Goal: Information Seeking & Learning: Learn about a topic

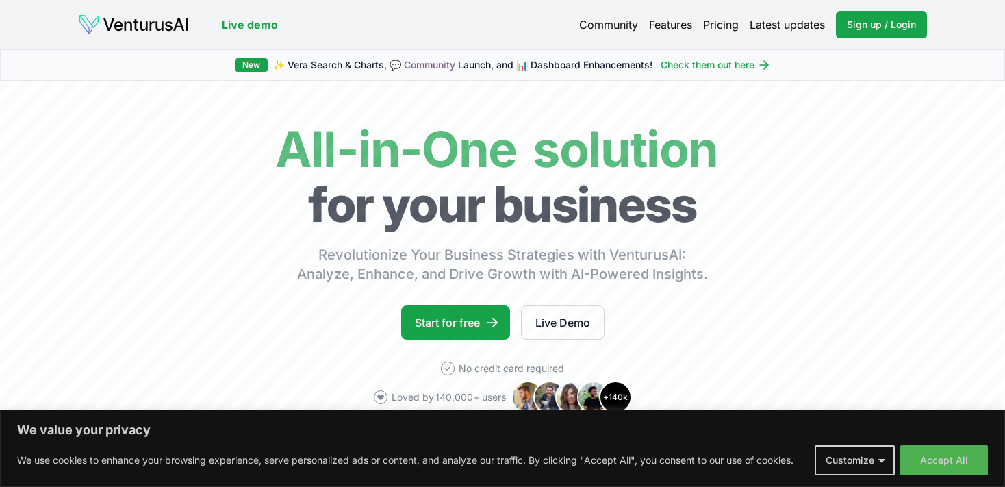
click at [247, 25] on link "Live demo" at bounding box center [250, 24] width 56 height 16
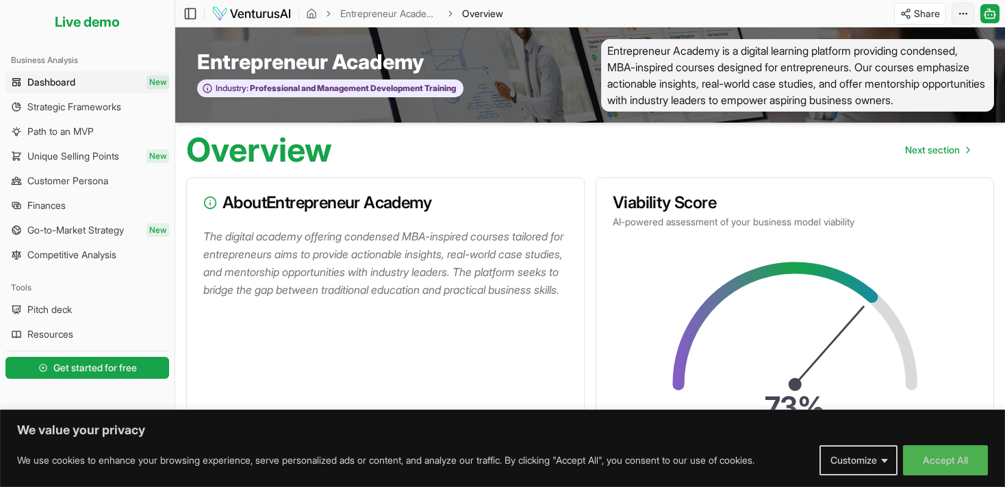
click at [966, 14] on html "We value your privacy We use cookies to enhance your browsing experience, serve…" at bounding box center [502, 243] width 1005 height 487
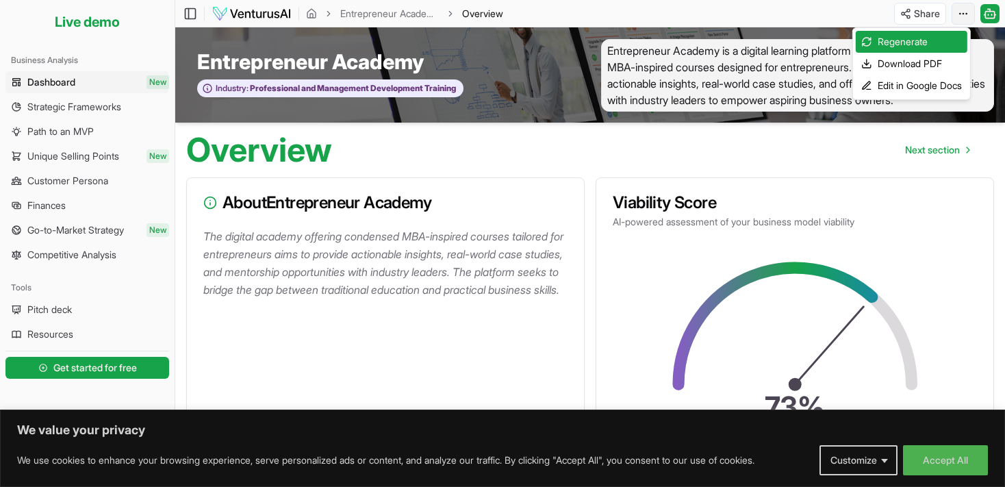
click at [966, 14] on html "We value your privacy We use cookies to enhance your browsing experience, serve…" at bounding box center [502, 243] width 1005 height 487
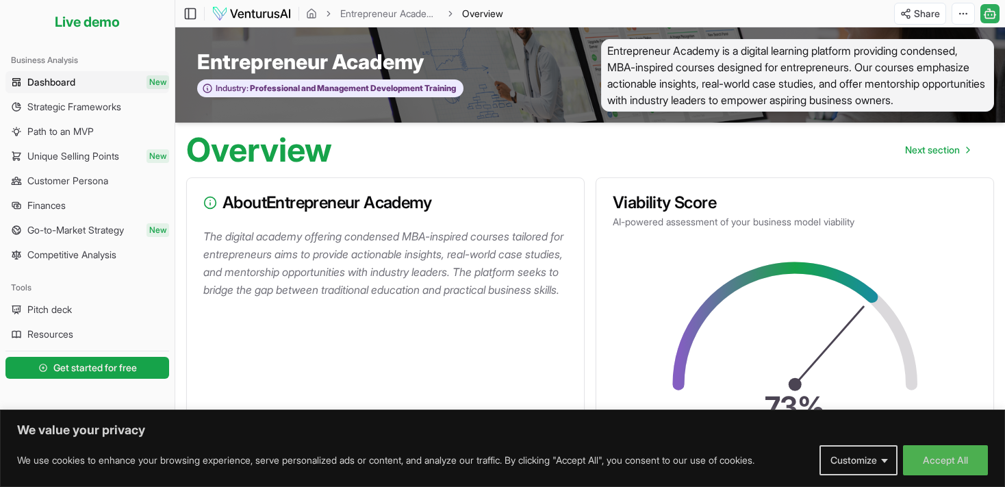
click at [993, 11] on rect at bounding box center [990, 14] width 9 height 7
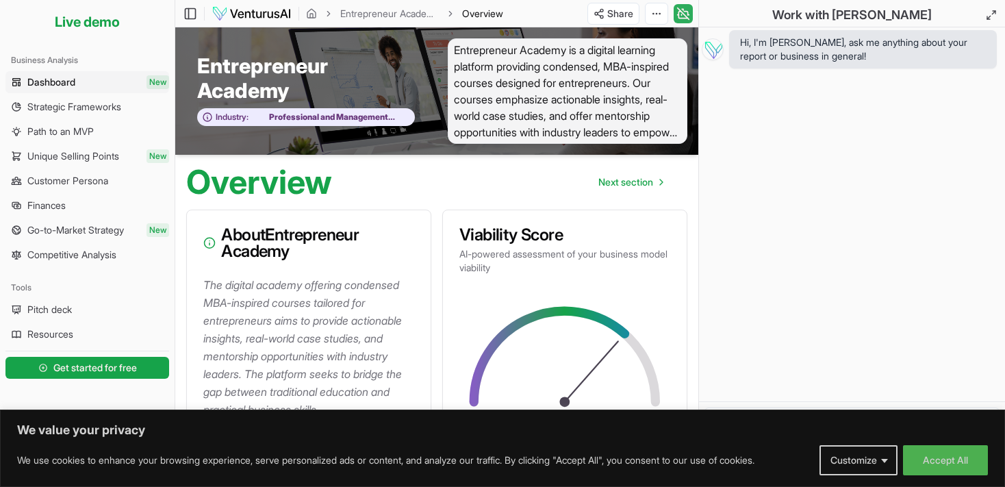
click at [681, 8] on icon at bounding box center [684, 13] width 14 height 16
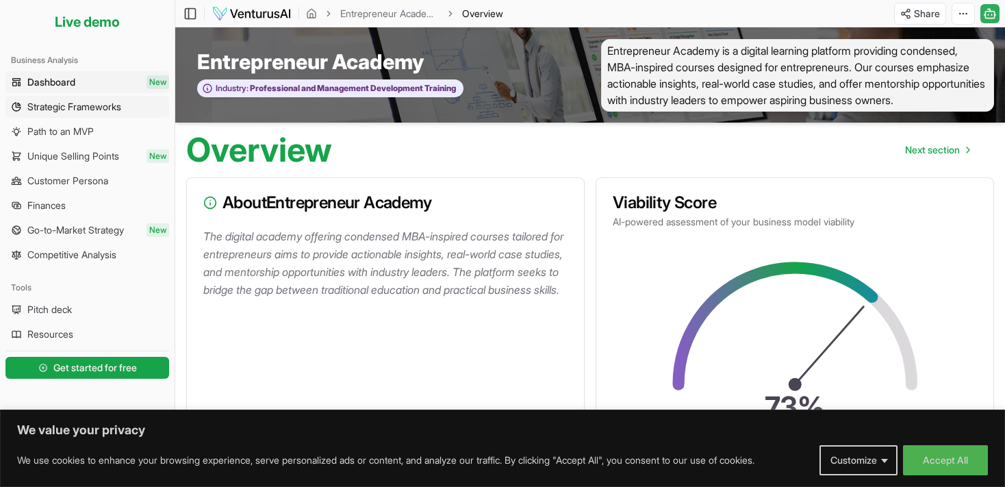
click at [63, 110] on span "Strategic Frameworks" at bounding box center [74, 107] width 94 height 14
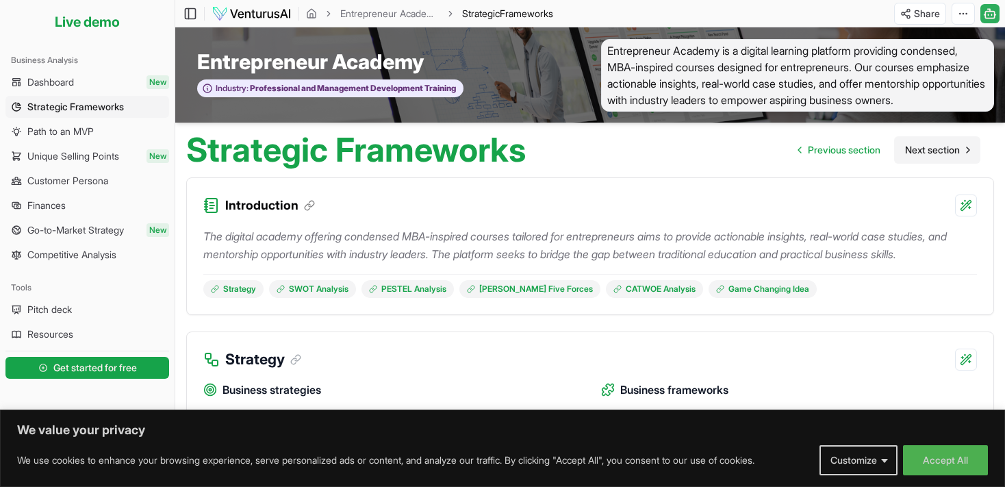
click at [920, 157] on span "Next section" at bounding box center [932, 150] width 55 height 14
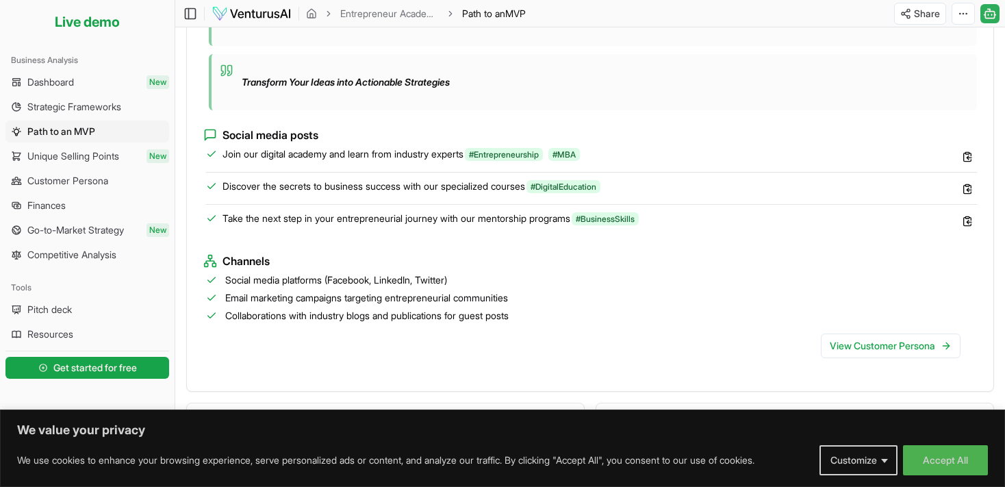
scroll to position [1133, 0]
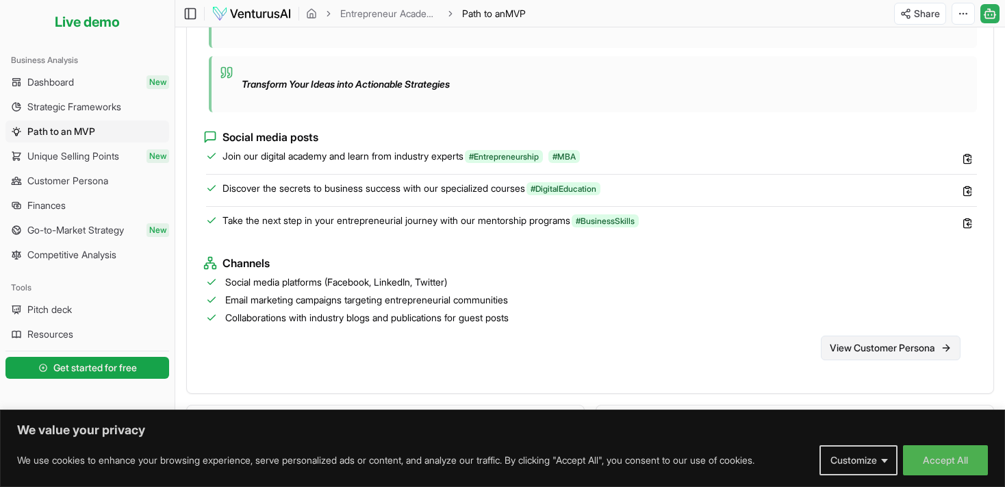
click at [869, 360] on link "View Customer Persona" at bounding box center [891, 348] width 140 height 25
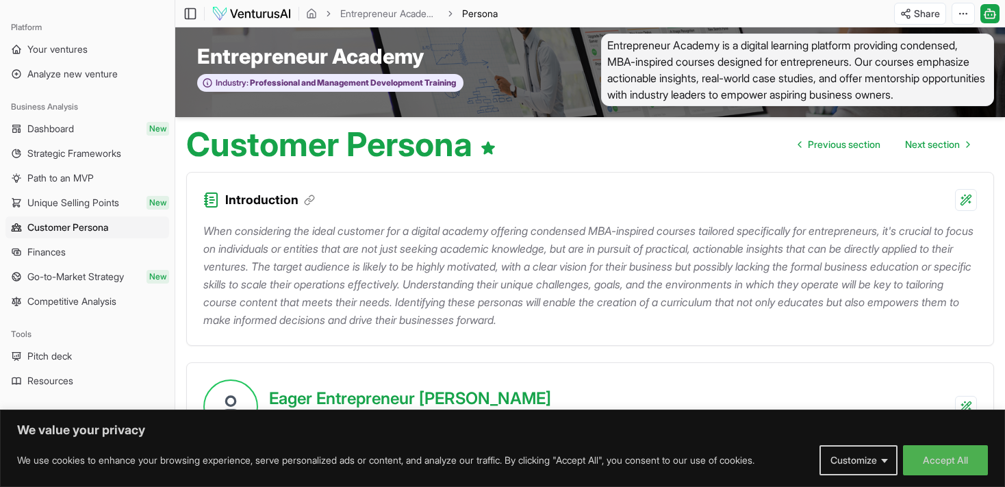
scroll to position [3, 0]
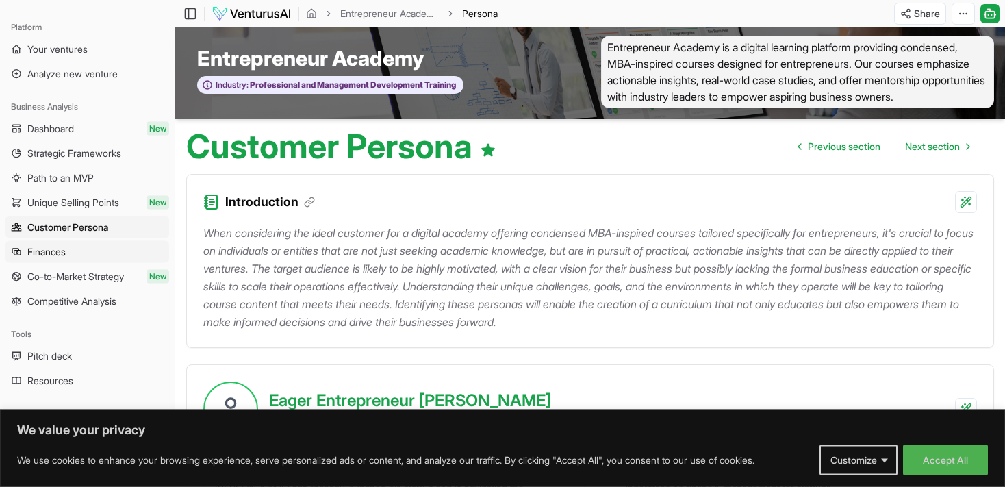
click at [61, 244] on link "Finances" at bounding box center [87, 252] width 164 height 22
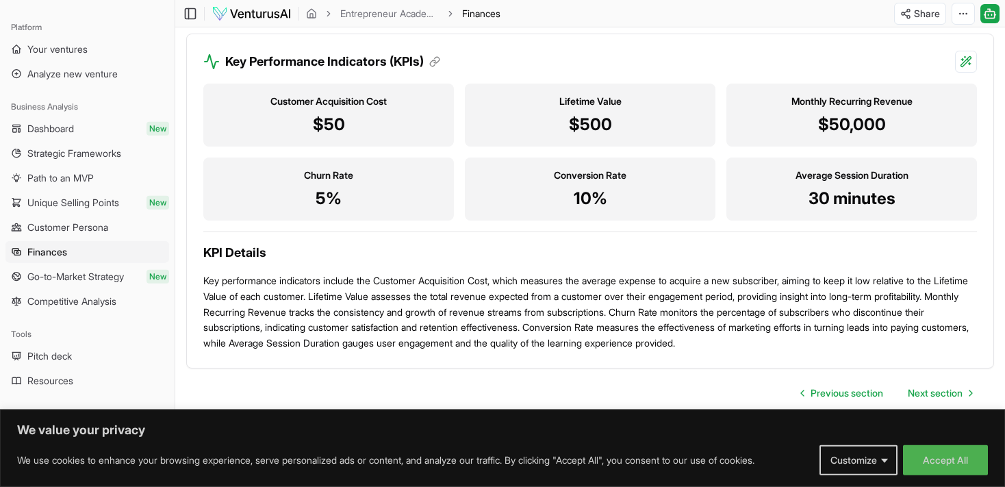
scroll to position [1390, 0]
click at [960, 395] on span "Next section" at bounding box center [935, 393] width 55 height 14
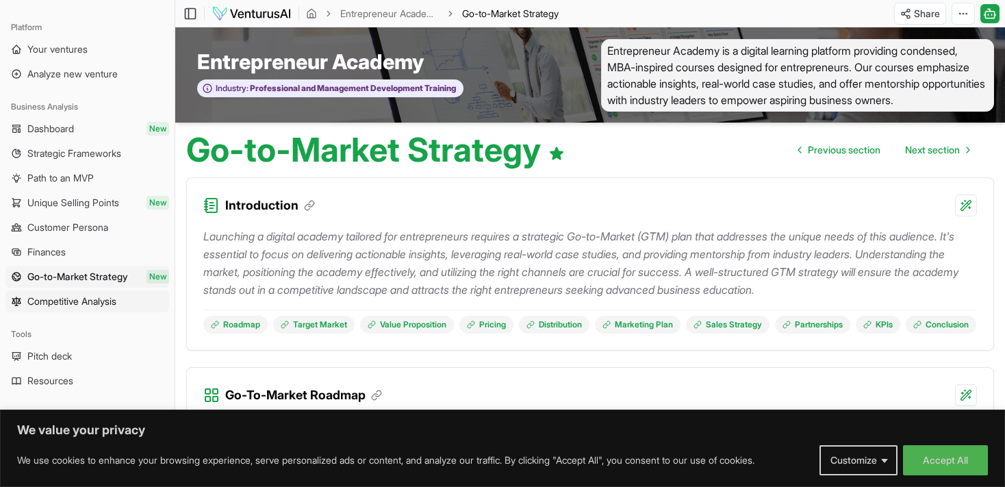
click at [97, 297] on span "Competitive Analysis" at bounding box center [71, 301] width 89 height 14
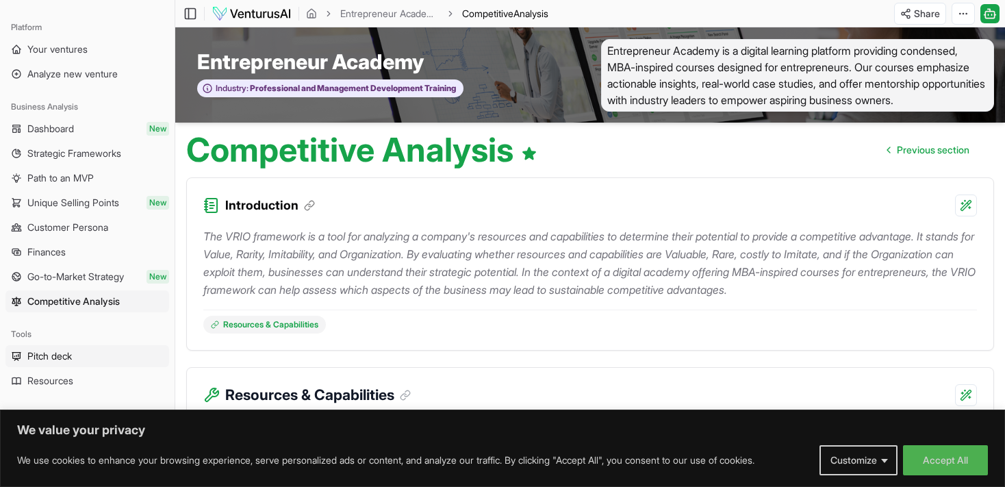
click at [57, 358] on span "Pitch deck" at bounding box center [49, 356] width 45 height 14
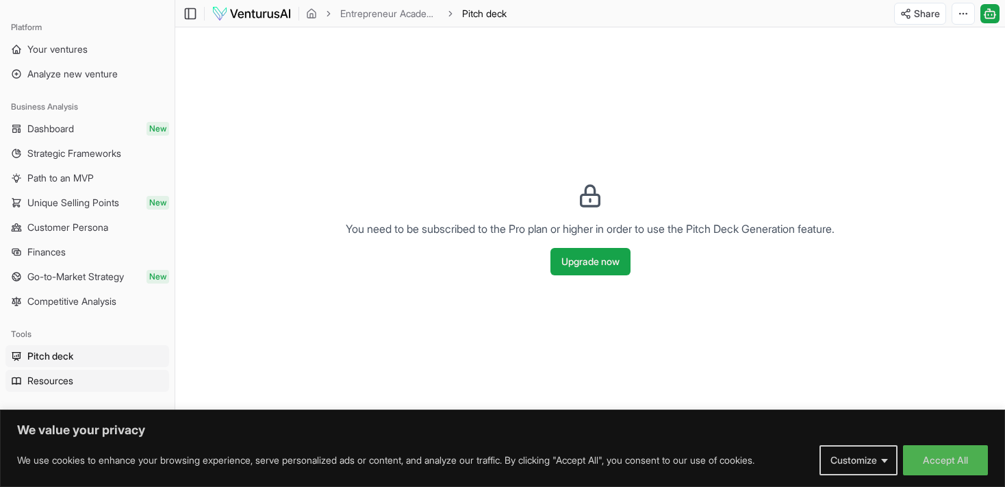
click at [95, 379] on link "Resources" at bounding box center [87, 381] width 164 height 22
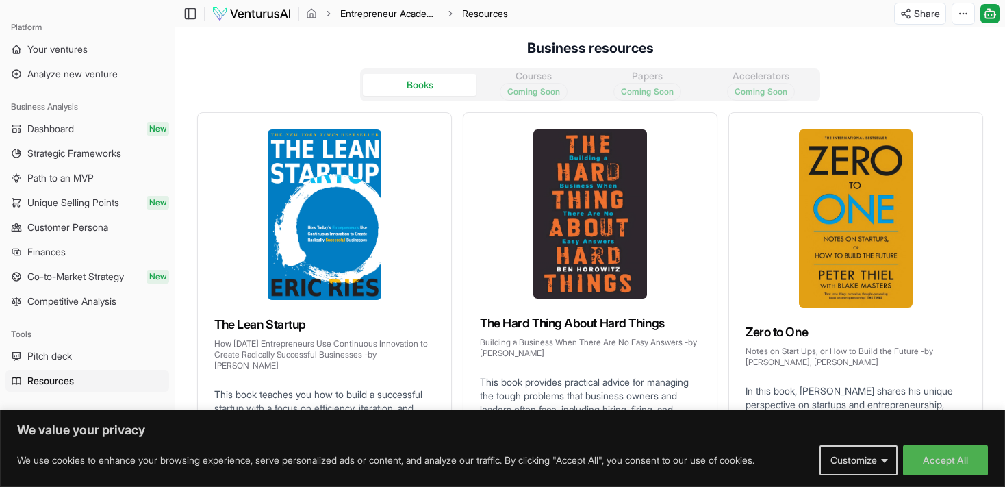
click at [373, 11] on link "Entrepreneur Academy" at bounding box center [389, 14] width 99 height 14
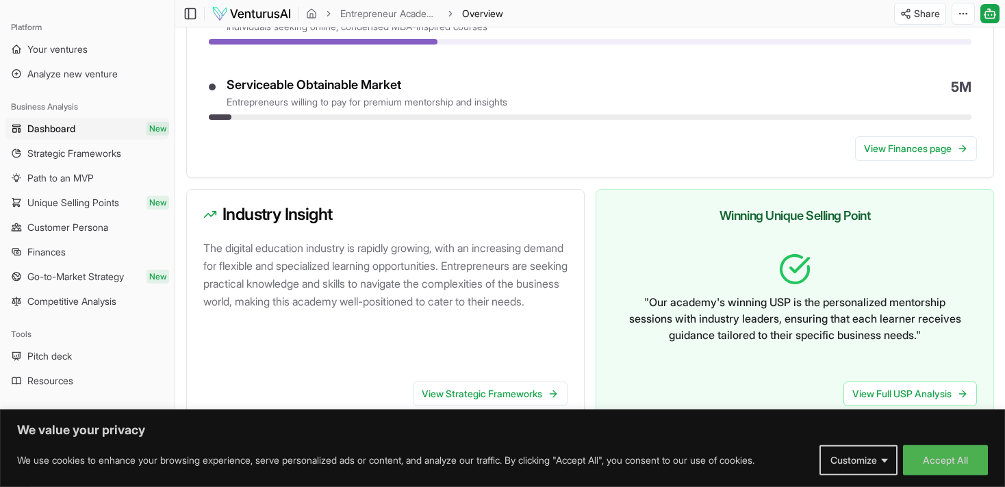
scroll to position [773, 0]
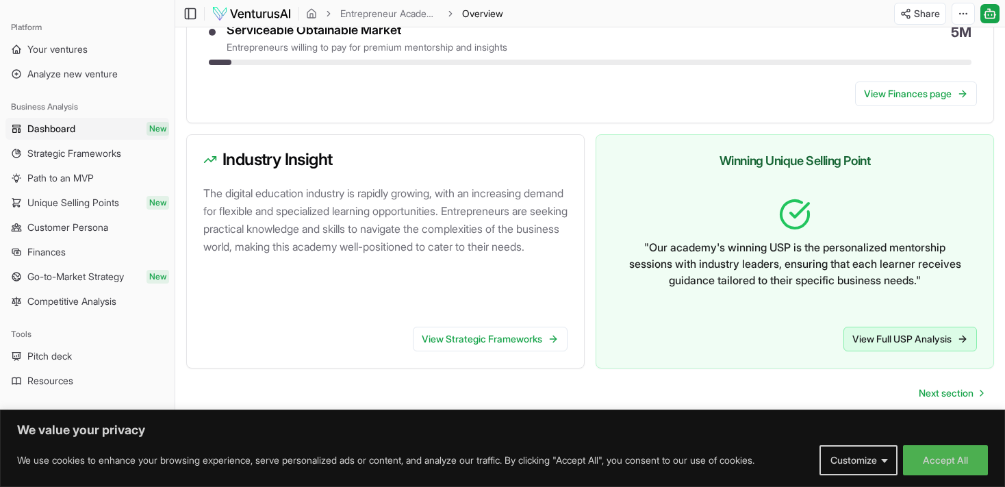
click at [903, 339] on link "View Full USP Analysis" at bounding box center [911, 339] width 134 height 25
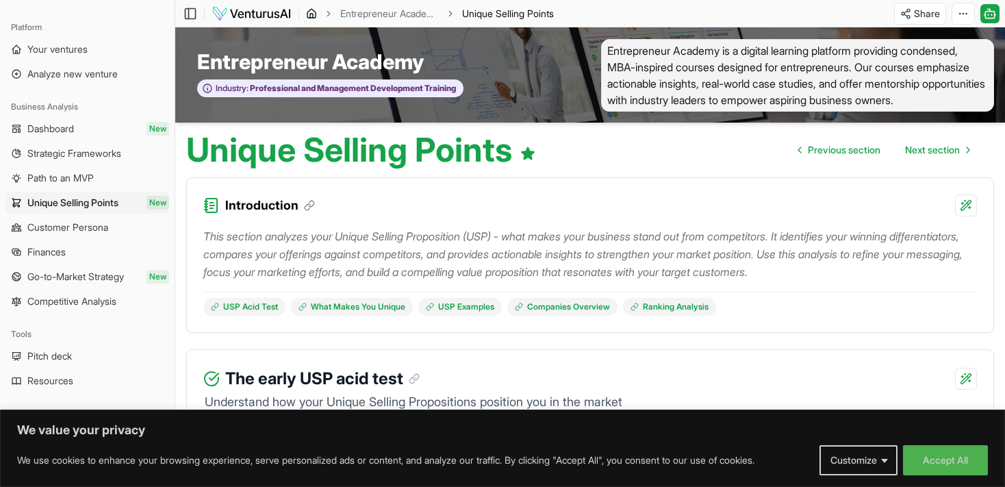
click at [310, 16] on icon "breadcrumb" at bounding box center [311, 13] width 11 height 11
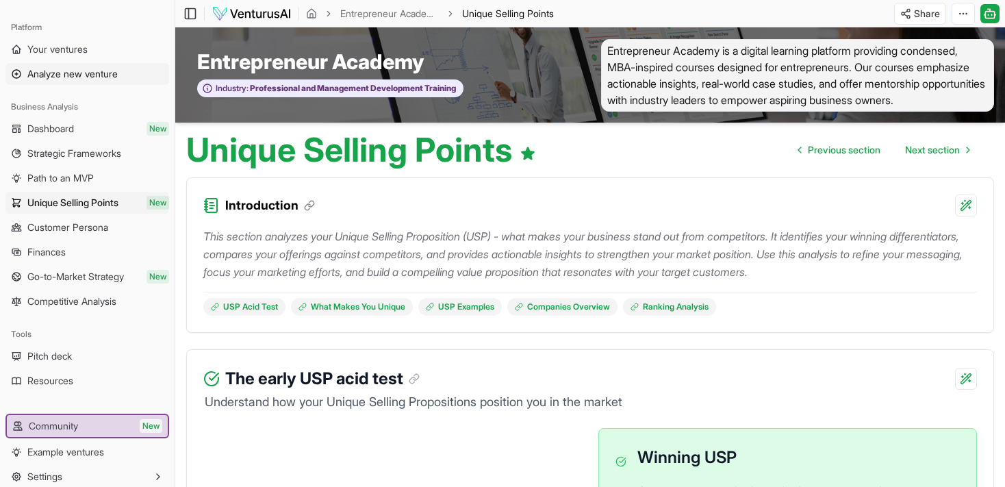
click at [73, 70] on span "Analyze new venture" at bounding box center [72, 74] width 90 height 14
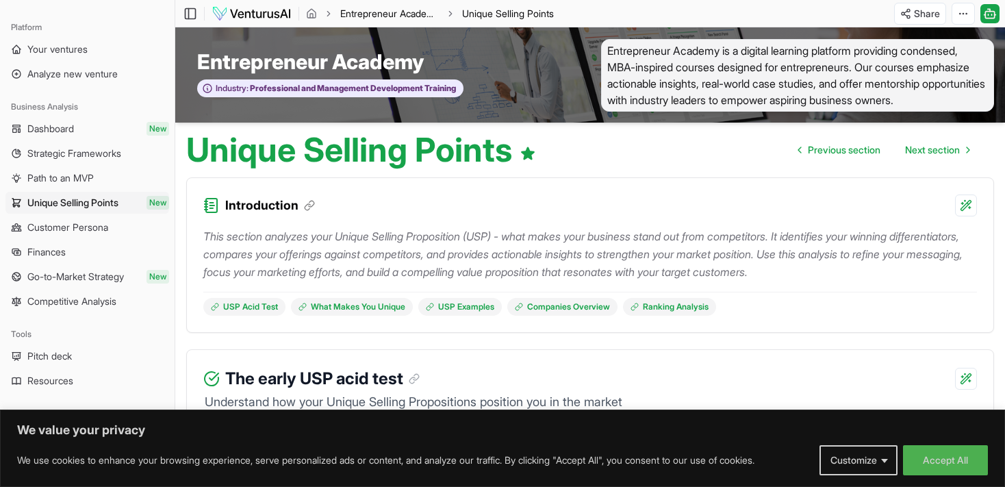
click at [356, 15] on link "Entrepreneur Academy" at bounding box center [389, 14] width 99 height 14
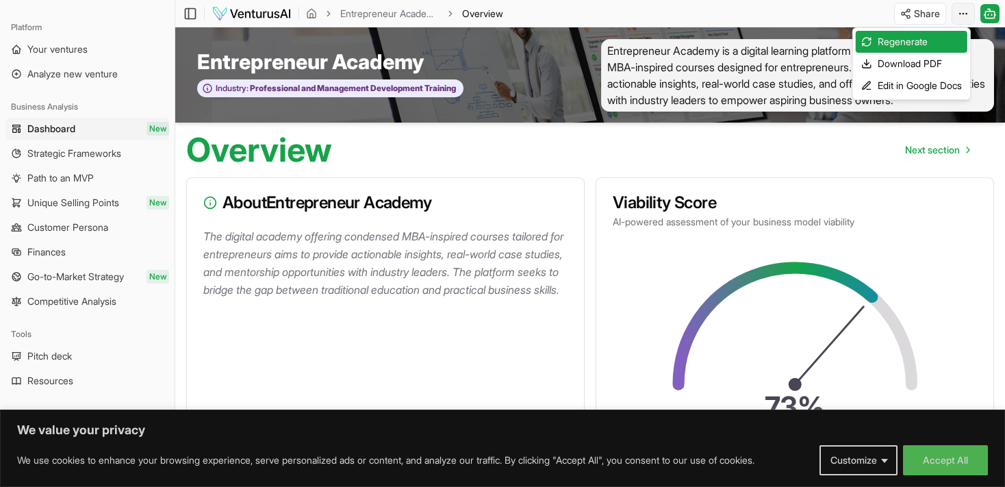
click at [959, 10] on html "We value your privacy We use cookies to enhance your browsing experience, serve…" at bounding box center [502, 243] width 1005 height 487
click at [960, 8] on html "We value your privacy We use cookies to enhance your browsing experience, serve…" at bounding box center [502, 243] width 1005 height 487
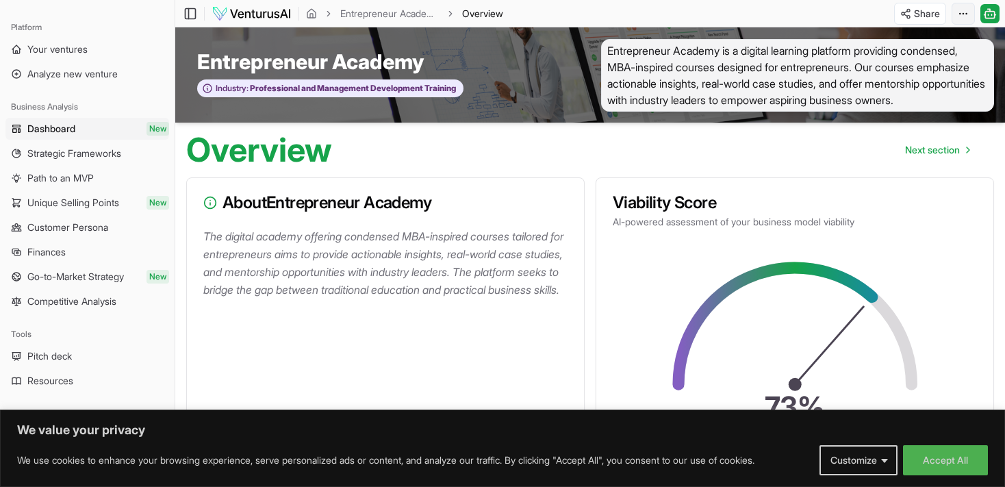
click at [963, 16] on html "We value your privacy We use cookies to enhance your browsing experience, serve…" at bounding box center [502, 243] width 1005 height 487
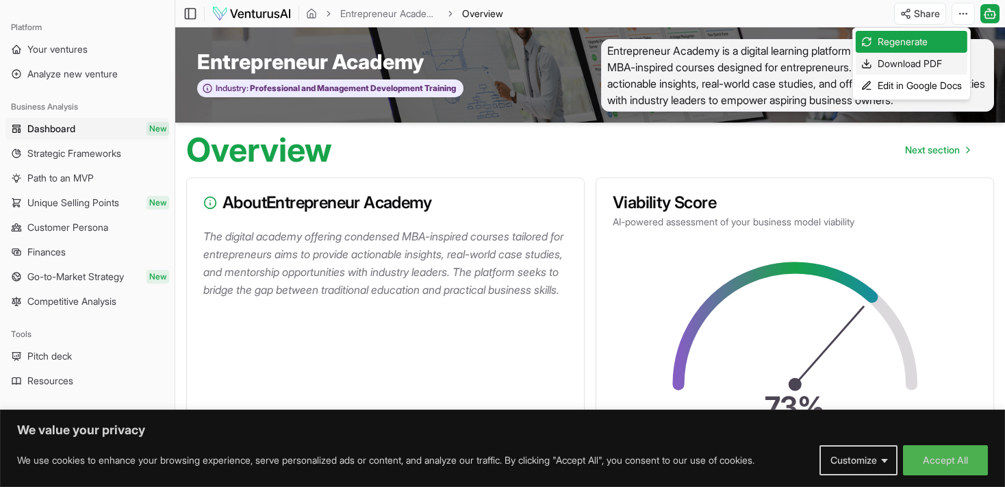
click at [918, 65] on div "Download PDF" at bounding box center [912, 64] width 112 height 22
click at [959, 10] on html "We value your privacy We use cookies to enhance your browsing experience, serve…" at bounding box center [502, 243] width 1005 height 487
